Goal: Transaction & Acquisition: Purchase product/service

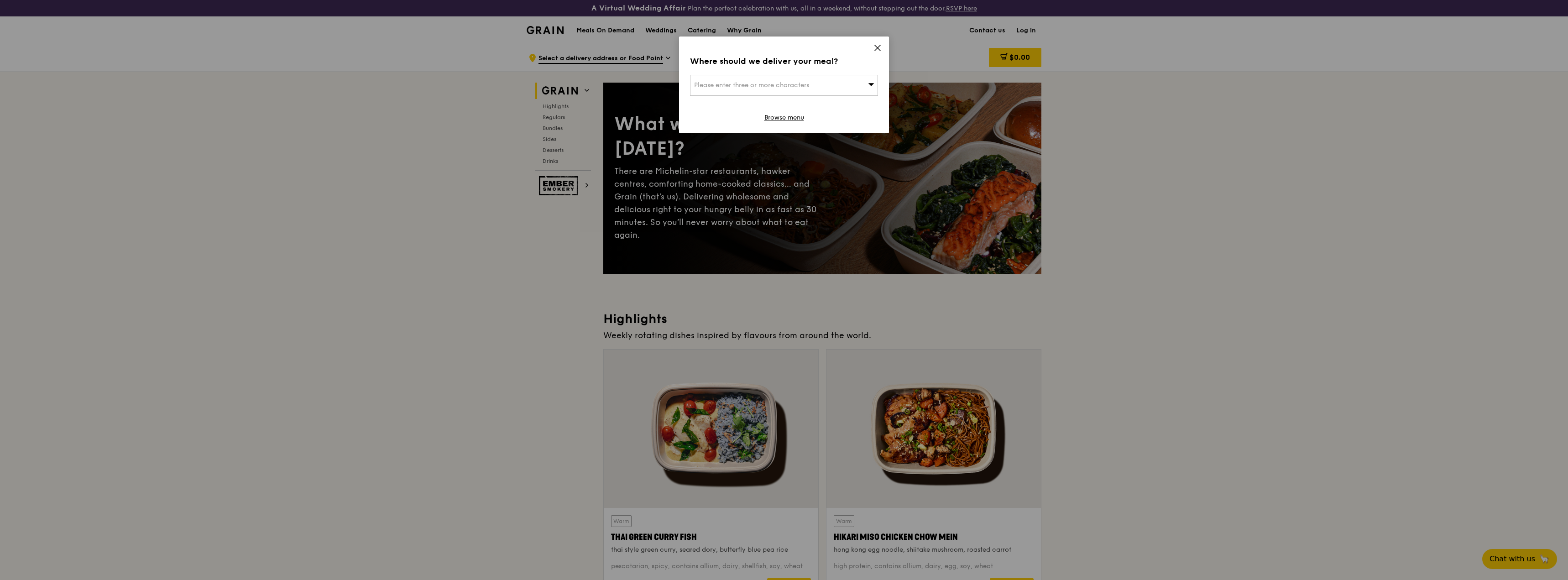
click at [869, 82] on icon at bounding box center [870, 84] width 7 height 7
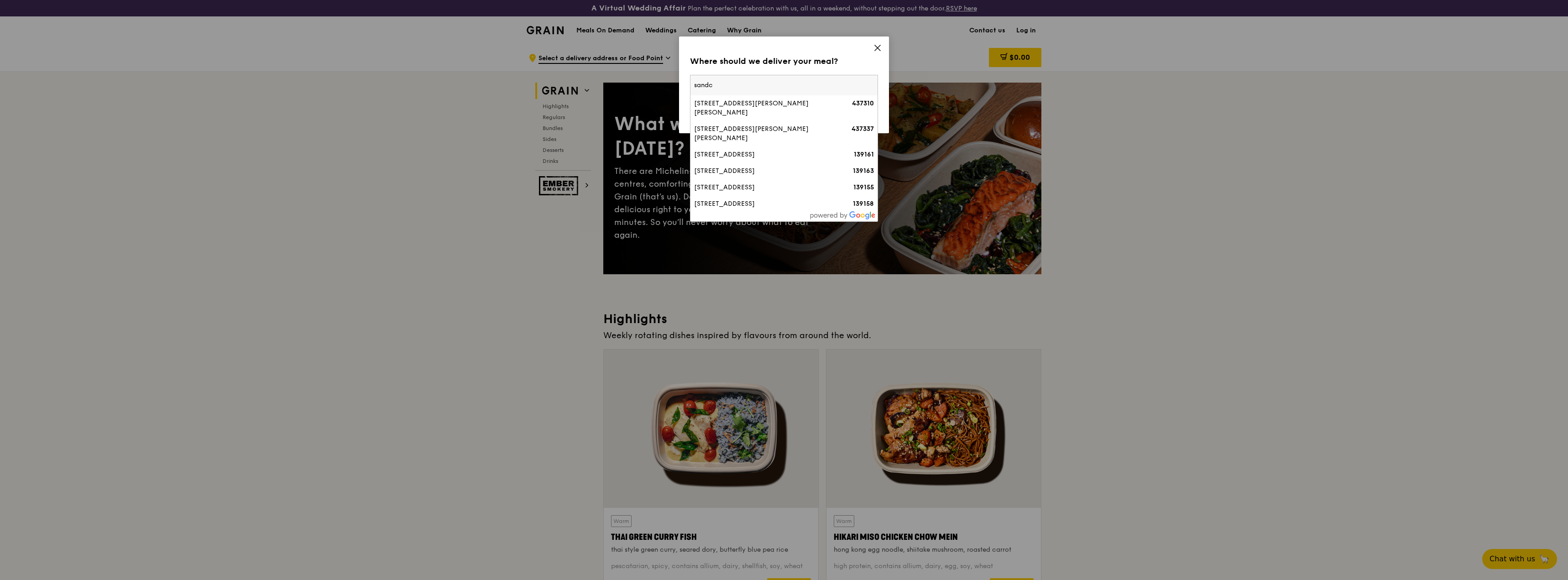
type input "sandcr"
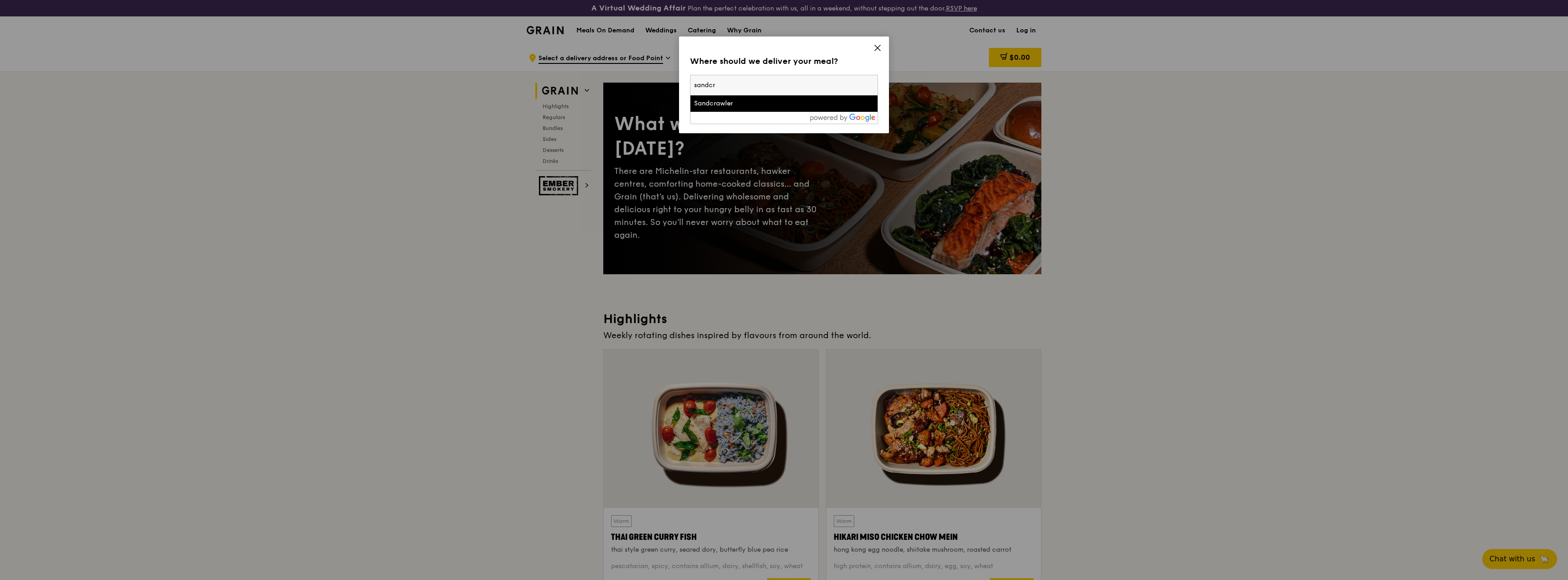
click at [773, 110] on li "Sandcrawler" at bounding box center [784, 103] width 187 height 16
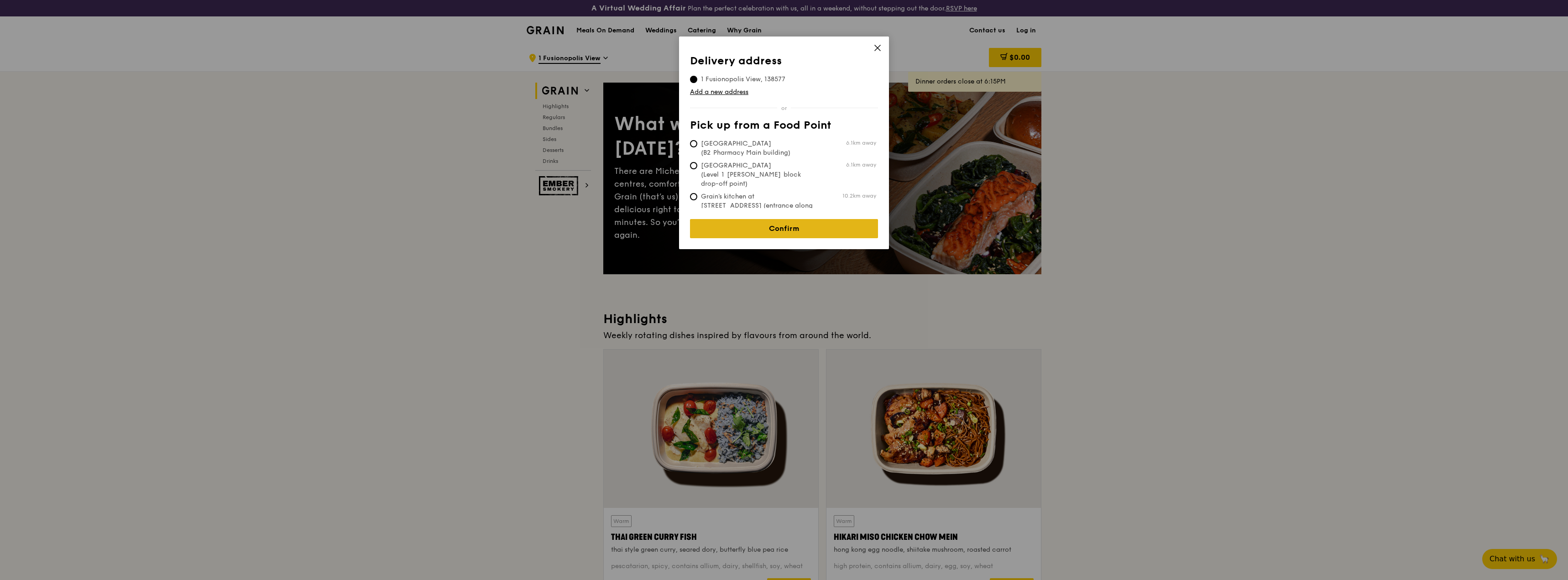
click at [819, 225] on link "Confirm" at bounding box center [784, 229] width 188 height 19
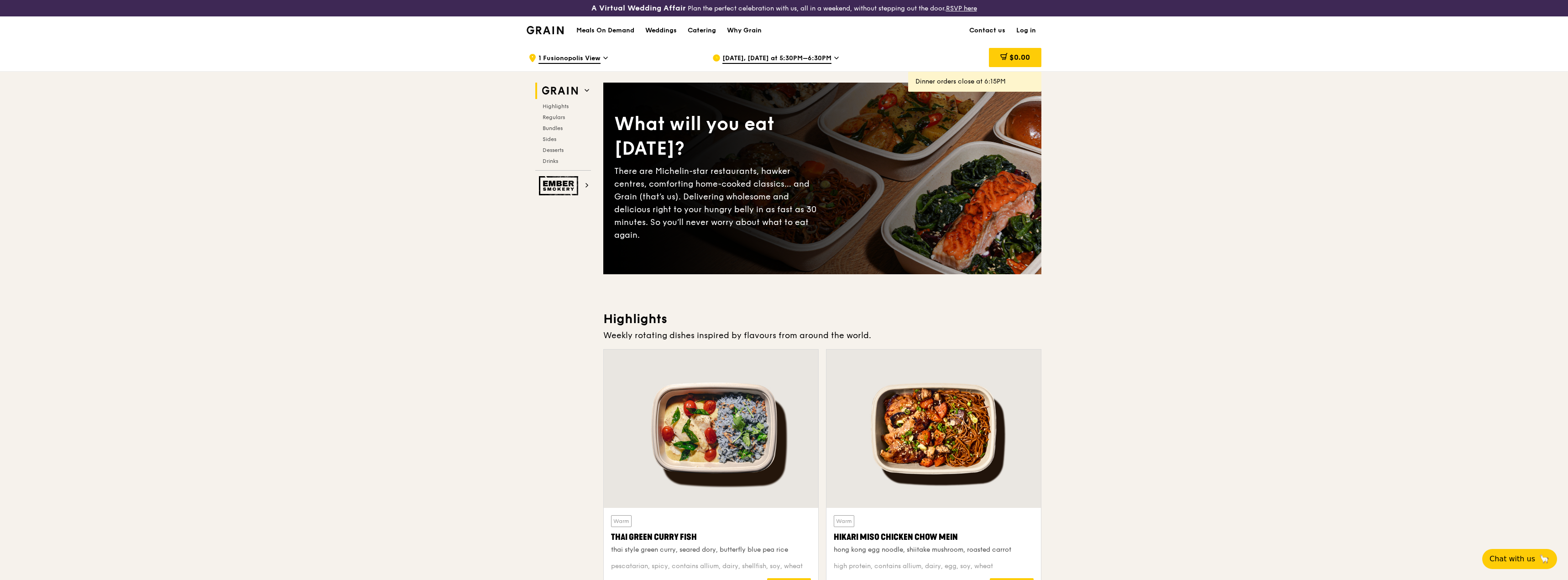
click at [607, 27] on h1 "Meals On Demand" at bounding box center [605, 30] width 58 height 9
click at [607, 29] on h1 "Meals On Demand" at bounding box center [605, 30] width 58 height 9
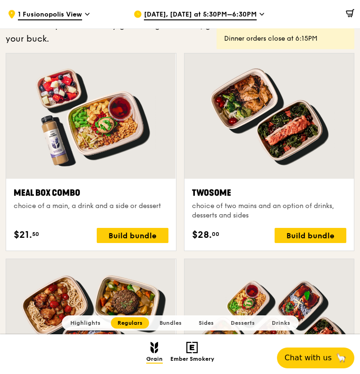
scroll to position [1196, 0]
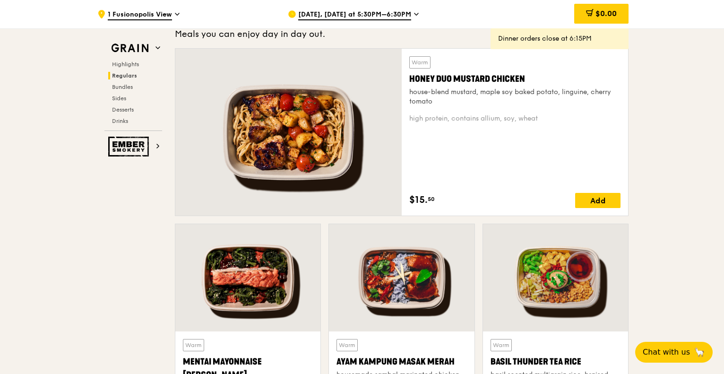
scroll to position [662, 0]
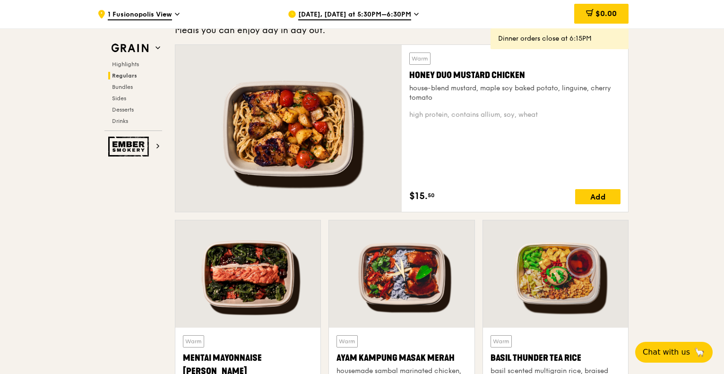
drag, startPoint x: 525, startPoint y: 76, endPoint x: 413, endPoint y: 80, distance: 111.5
click at [413, 80] on div "Honey Duo Mustard Chicken" at bounding box center [514, 74] width 211 height 13
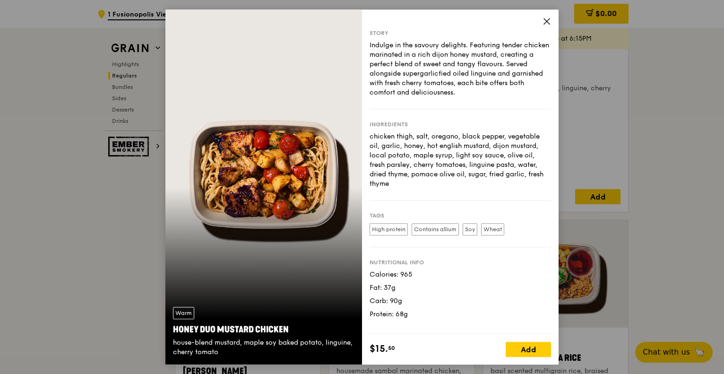
click at [548, 21] on icon at bounding box center [546, 21] width 9 height 9
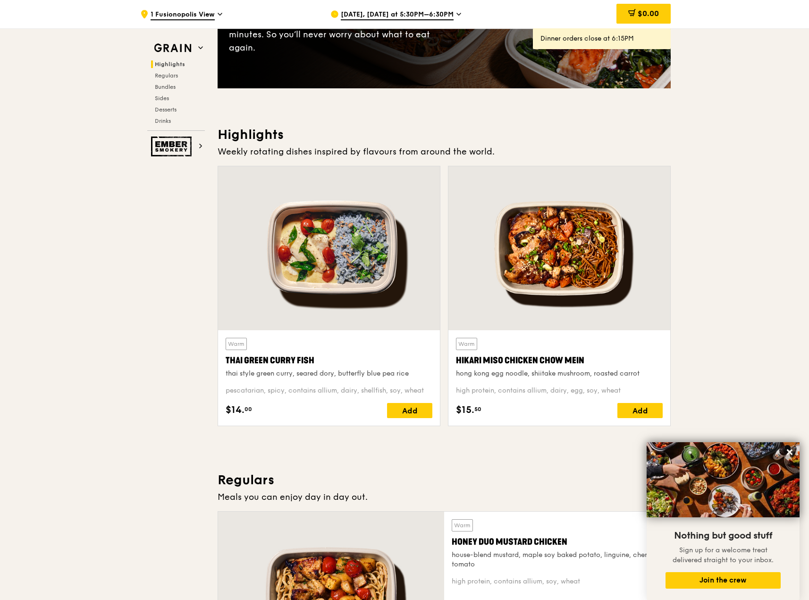
scroll to position [283, 0]
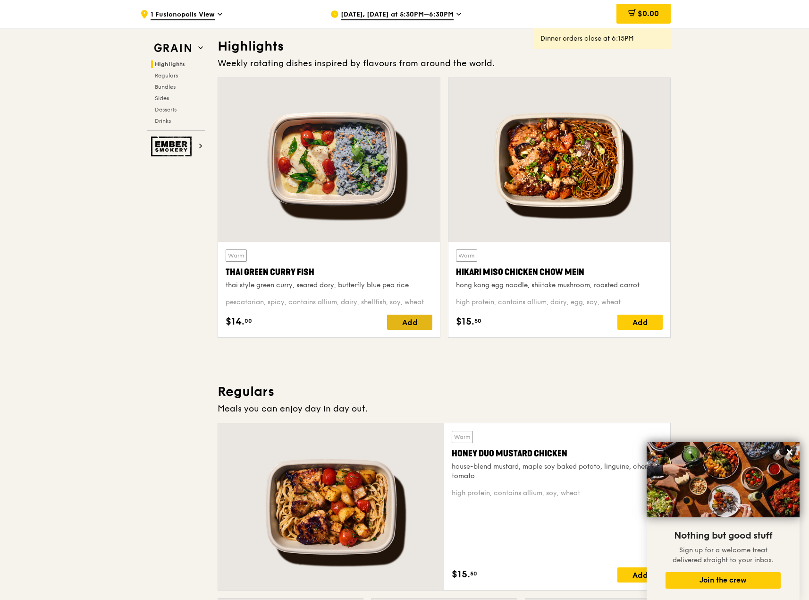
click at [407, 321] on div "Add" at bounding box center [409, 322] width 45 height 15
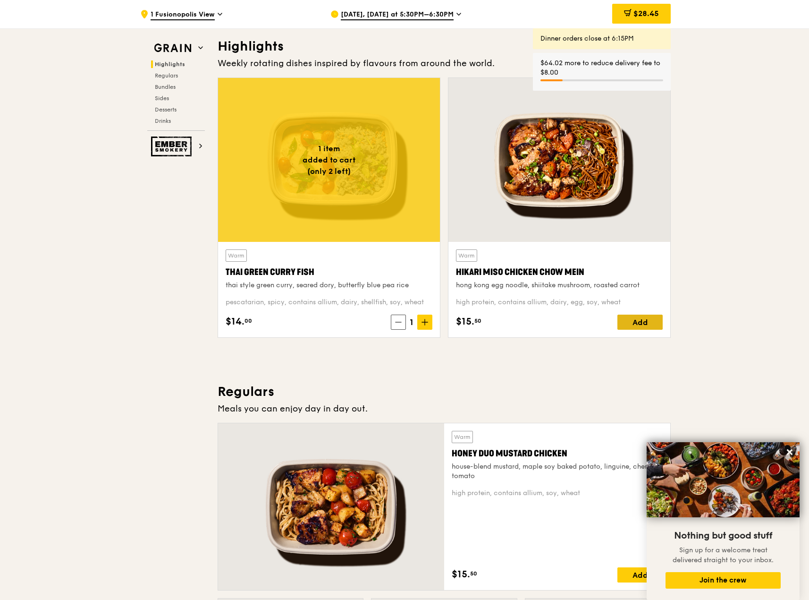
click at [641, 324] on div "Add" at bounding box center [640, 322] width 45 height 15
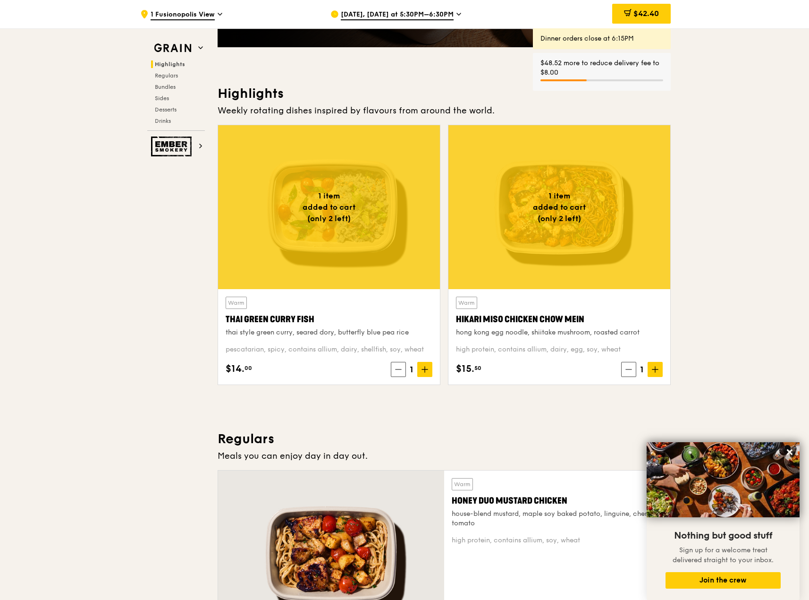
scroll to position [189, 0]
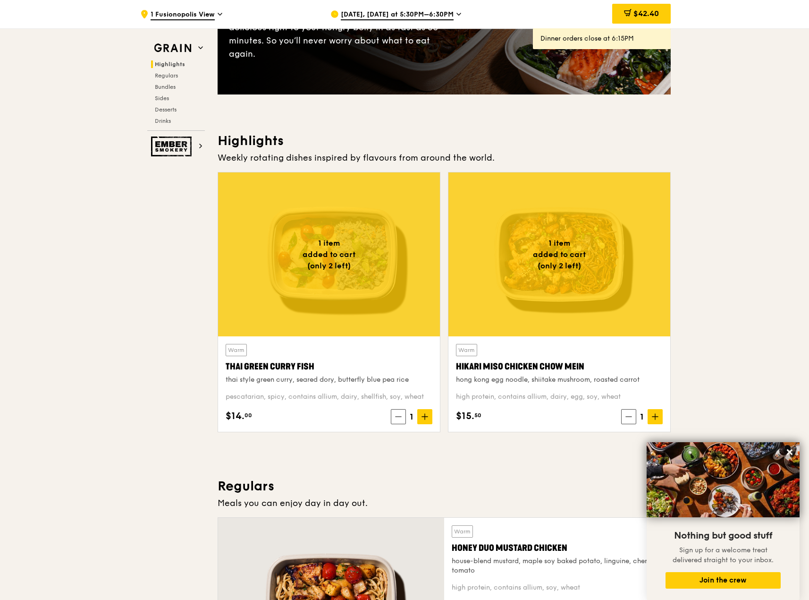
click at [411, 15] on span "[DATE], [DATE] at 5:30PM–6:30PM" at bounding box center [397, 15] width 113 height 10
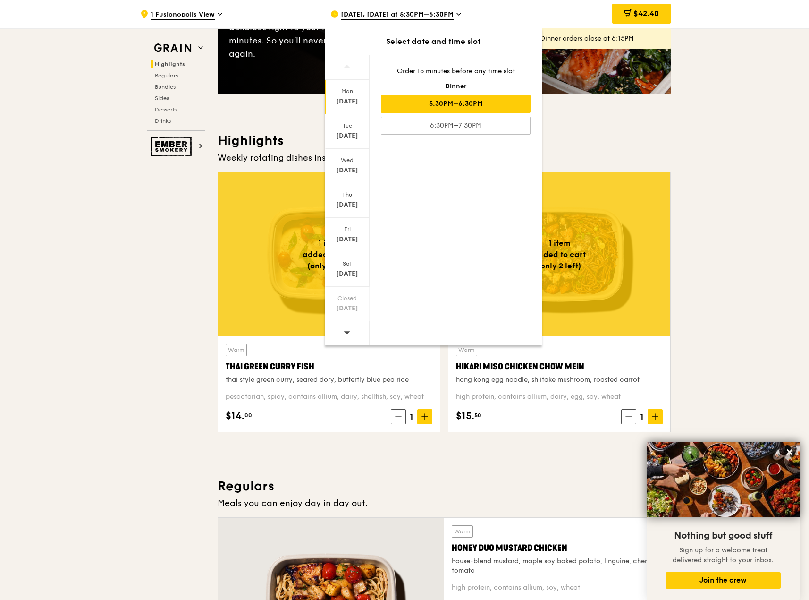
click at [346, 337] on span at bounding box center [347, 332] width 7 height 22
click at [345, 102] on div "[DATE]" at bounding box center [347, 101] width 42 height 9
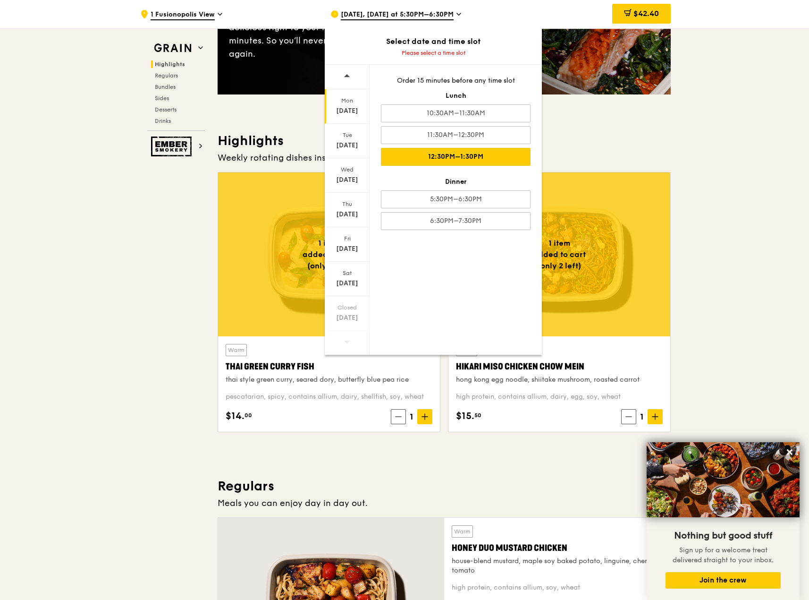
click at [482, 162] on div "12:30PM–1:30PM" at bounding box center [456, 157] width 150 height 18
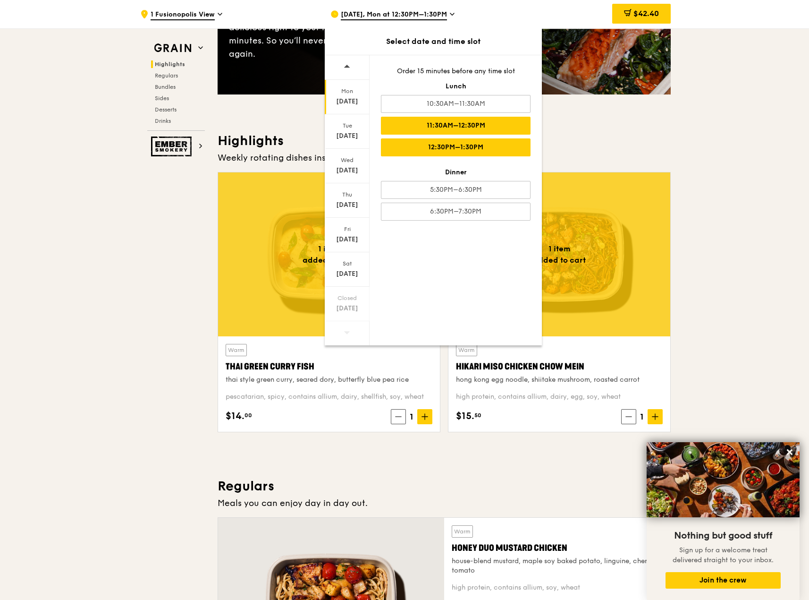
click at [448, 123] on div "11:30AM–12:30PM" at bounding box center [456, 126] width 150 height 18
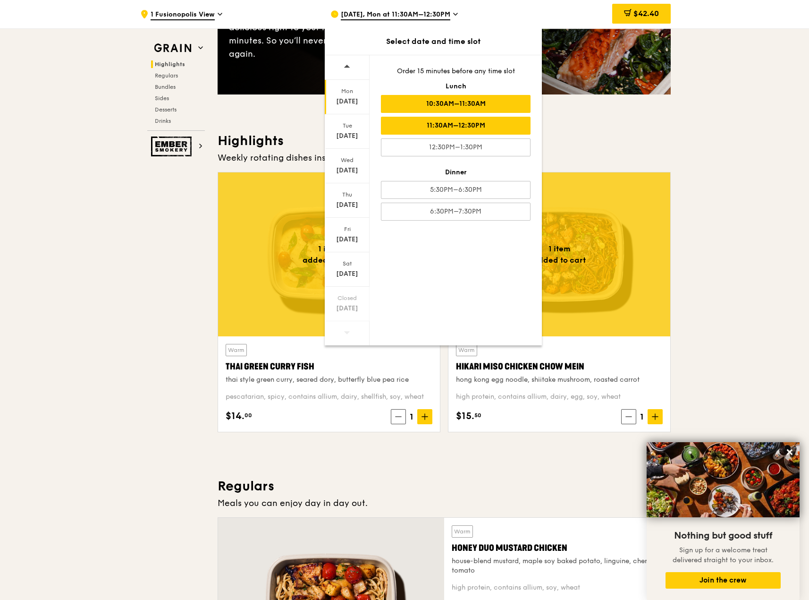
click at [443, 105] on div "10:30AM–11:30AM" at bounding box center [456, 104] width 150 height 18
click at [658, 149] on h3 "Highlights" at bounding box center [444, 140] width 453 height 17
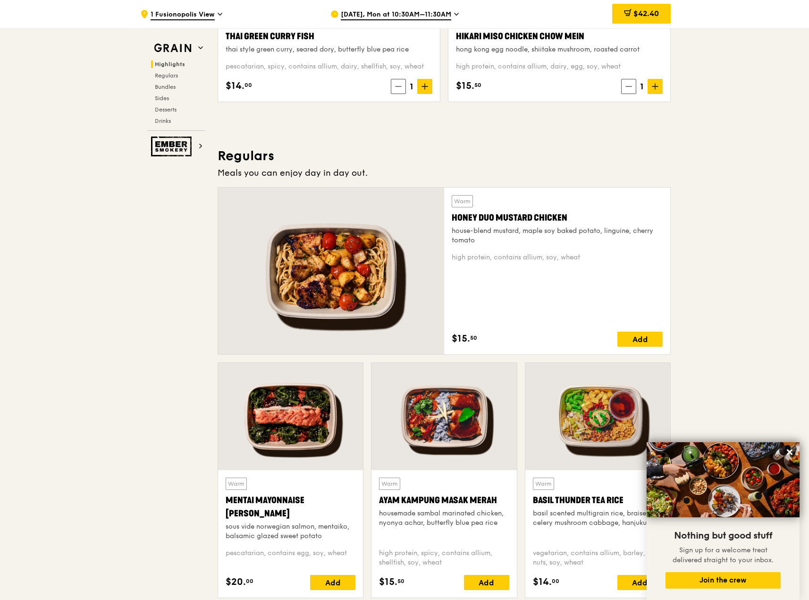
scroll to position [0, 0]
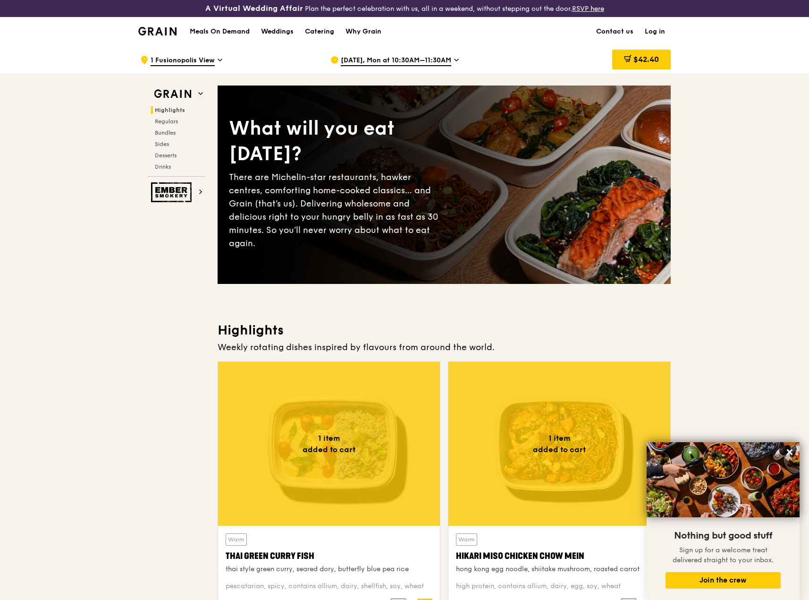
click at [232, 32] on h1 "Meals On Demand" at bounding box center [220, 31] width 60 height 9
click at [224, 32] on h1 "Meals On Demand" at bounding box center [220, 31] width 60 height 9
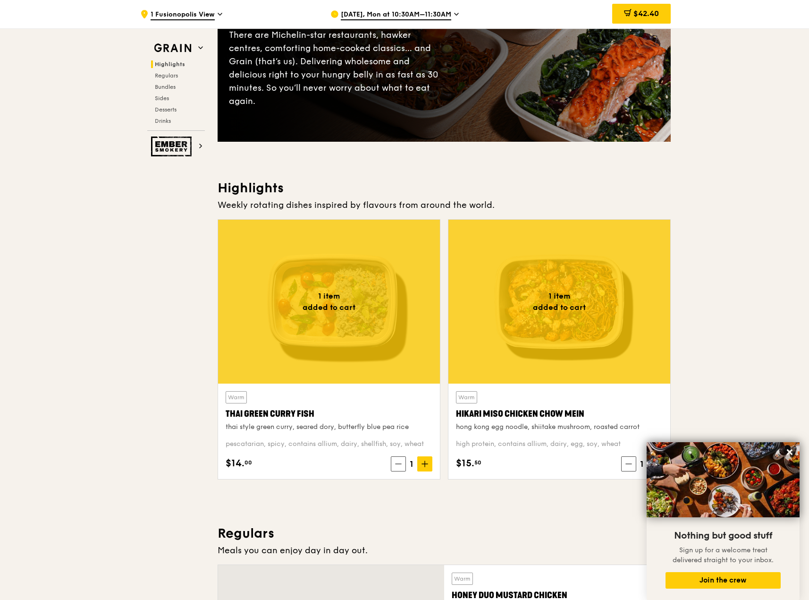
scroll to position [14, 0]
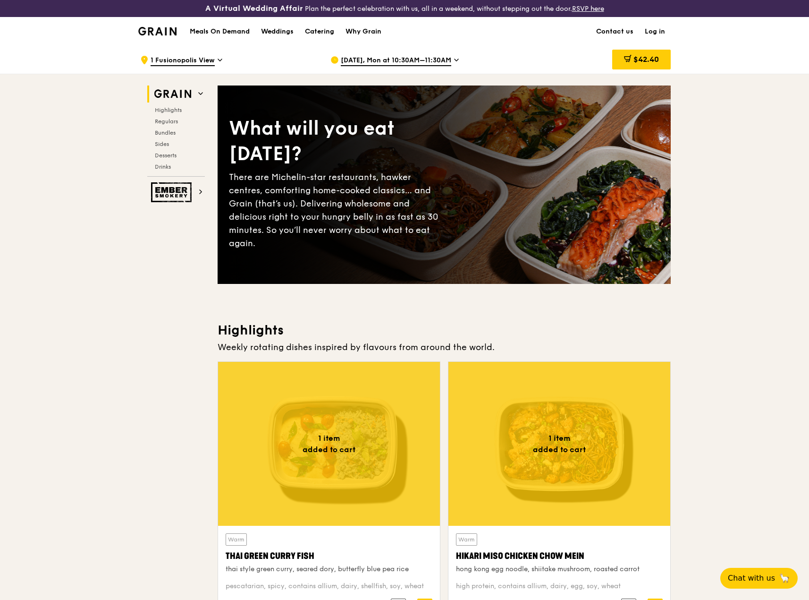
click at [216, 30] on h1 "Meals On Demand" at bounding box center [220, 31] width 60 height 9
click at [560, 472] on div at bounding box center [560, 444] width 222 height 164
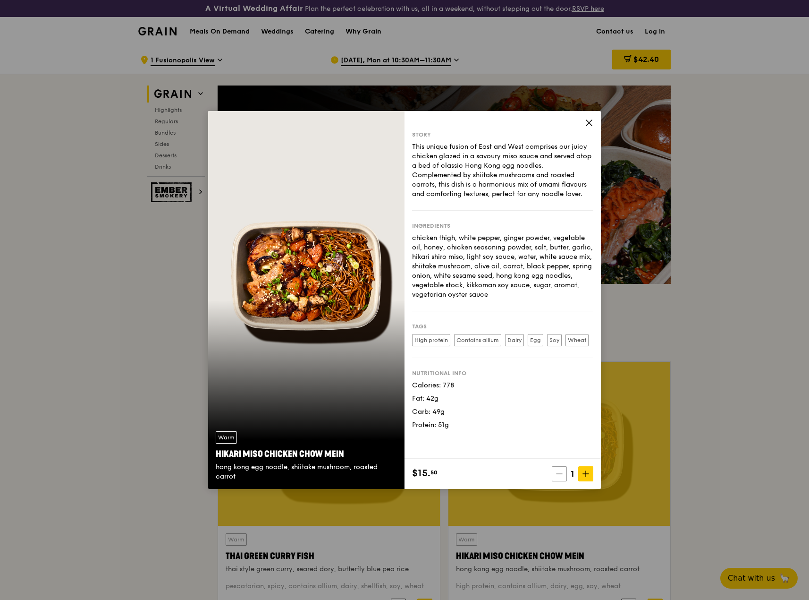
click at [560, 472] on icon at bounding box center [559, 473] width 7 height 7
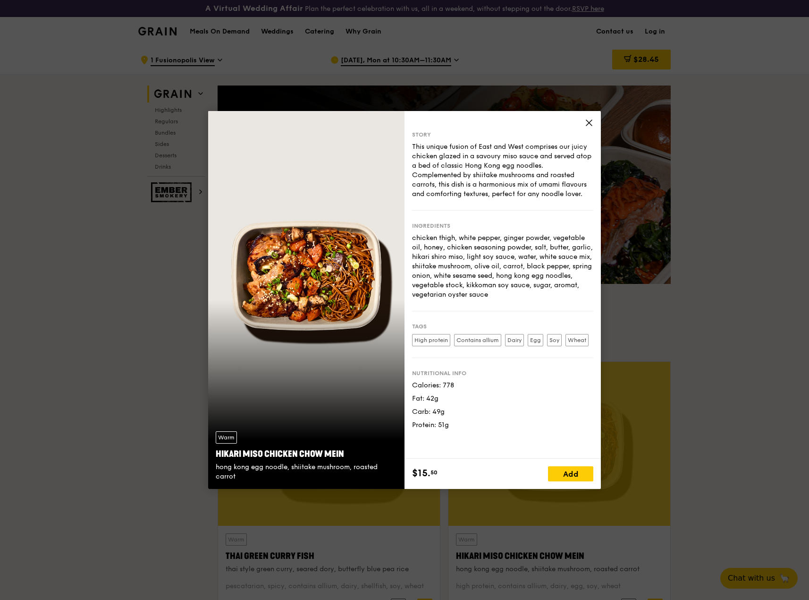
drag, startPoint x: 685, startPoint y: 446, endPoint x: 691, endPoint y: 440, distance: 8.4
click at [692, 440] on div "Warm Hikari Miso Chicken Chow Mein hong kong egg noodle, shiitake mushroom, roa…" at bounding box center [404, 300] width 809 height 600
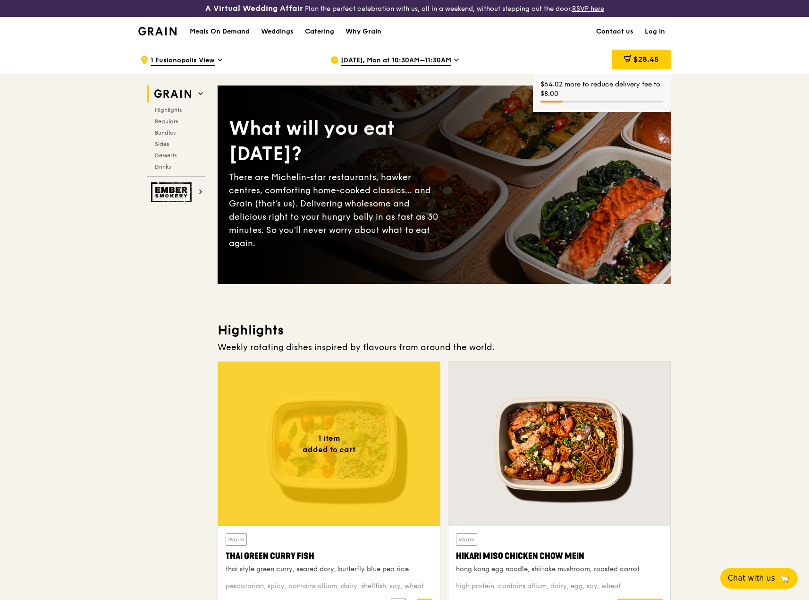
click at [377, 442] on div at bounding box center [329, 444] width 222 height 164
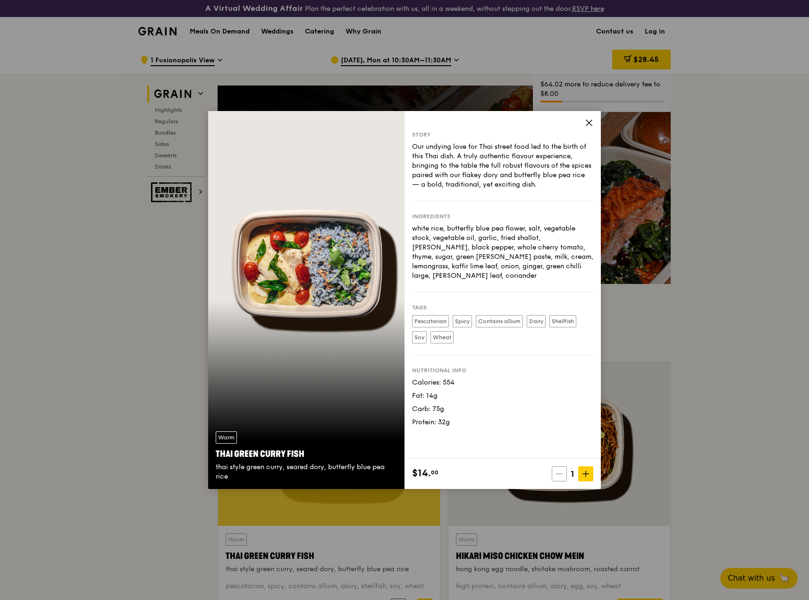
click at [564, 477] on span at bounding box center [559, 473] width 15 height 15
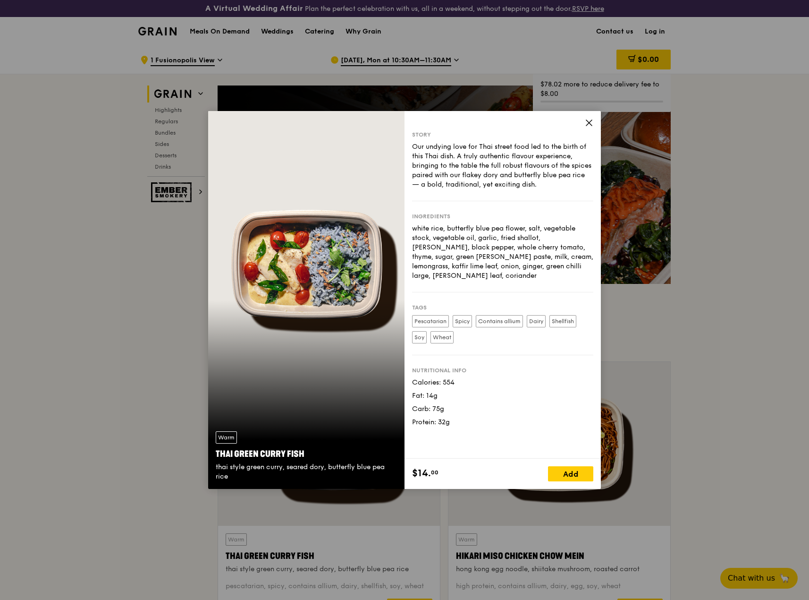
click at [763, 307] on div "Warm Thai Green Curry Fish thai style green curry, seared dory, butterfly blue …" at bounding box center [404, 300] width 809 height 600
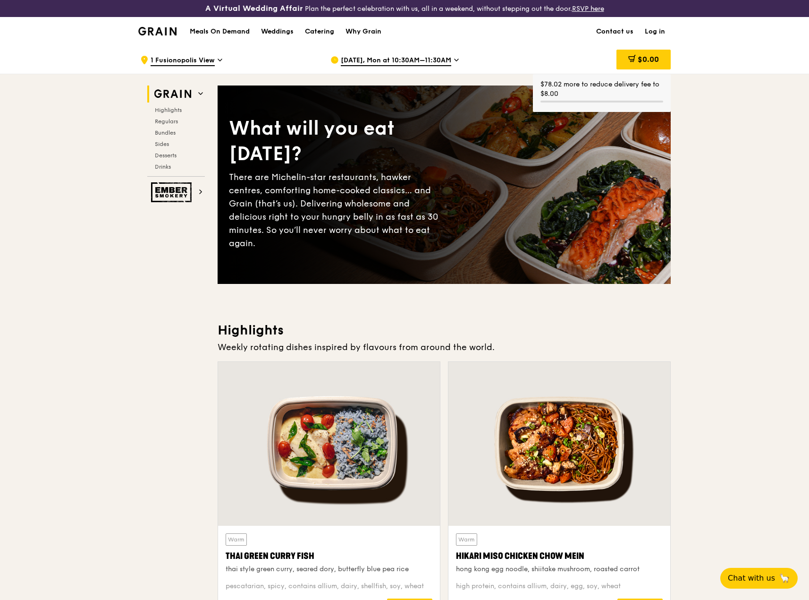
click at [231, 31] on h1 "Meals On Demand" at bounding box center [220, 31] width 60 height 9
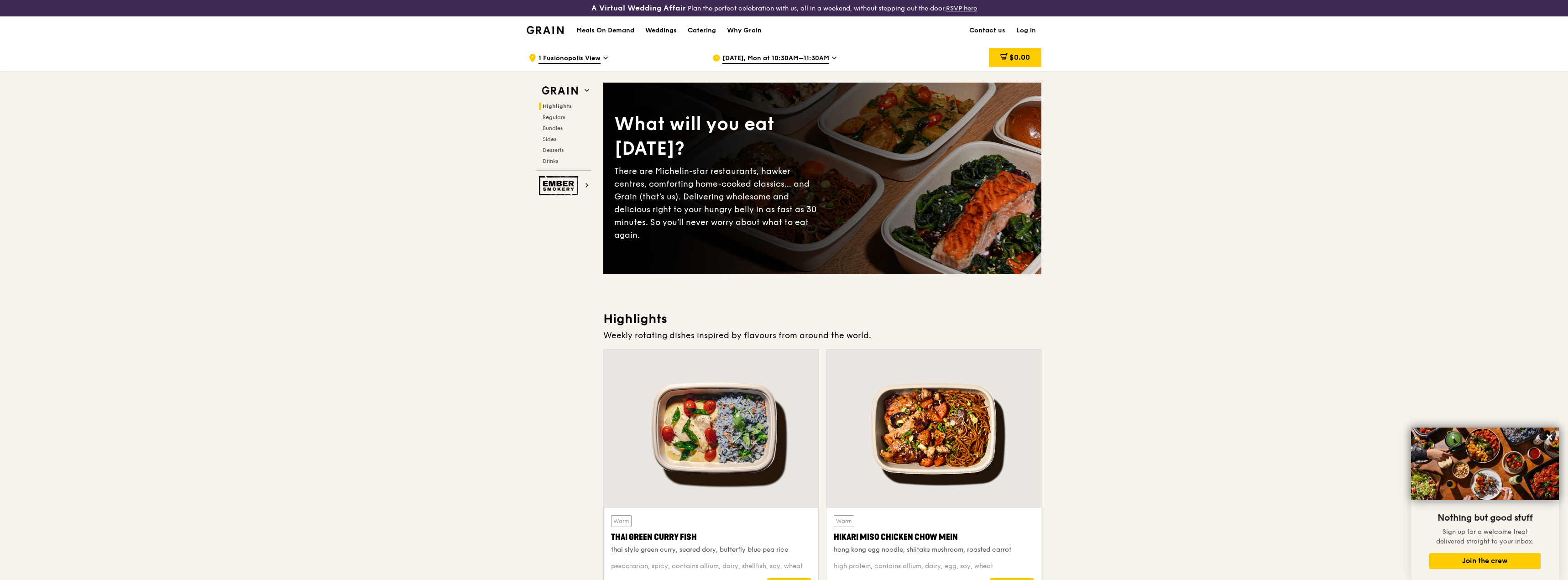
scroll to position [137, 0]
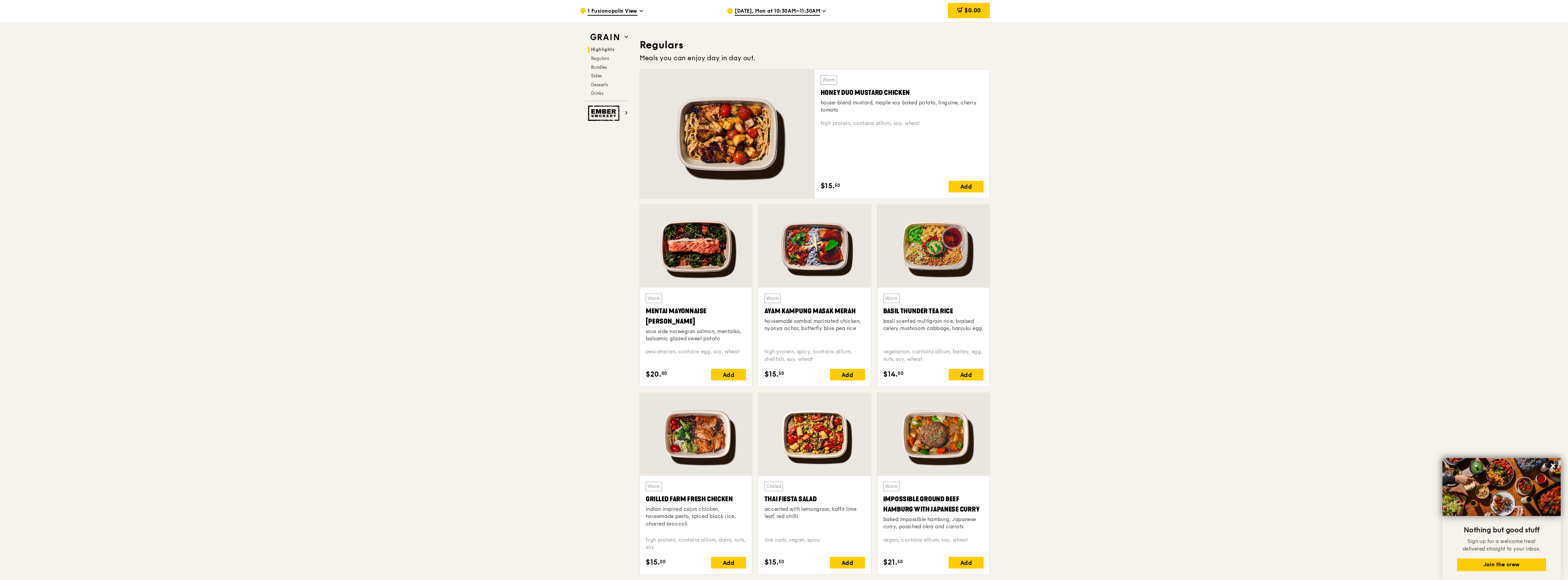
scroll to position [454, 0]
